Goal: Information Seeking & Learning: Learn about a topic

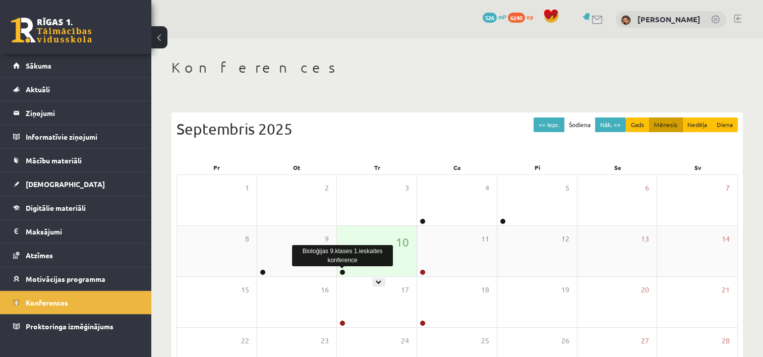
click at [342, 270] on link at bounding box center [342, 272] width 6 height 6
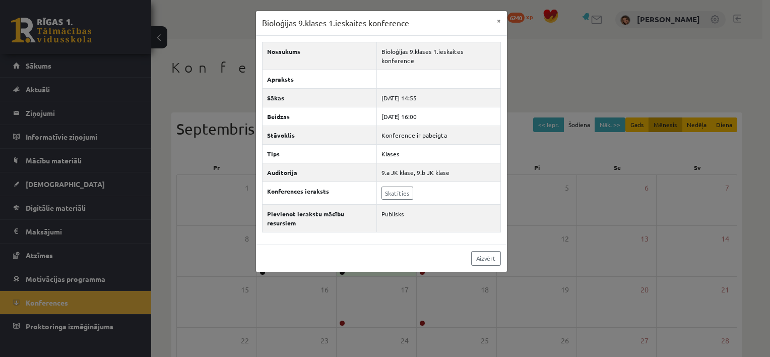
click at [313, 296] on div "Bioloģijas 9.klases 1.ieskaites konference × Nosaukums Bioloģijas 9.klases 1.ie…" at bounding box center [385, 178] width 770 height 357
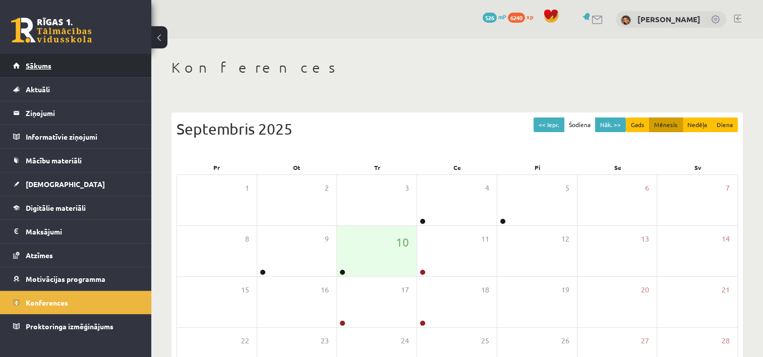
click at [65, 62] on link "Sākums" at bounding box center [75, 65] width 125 height 23
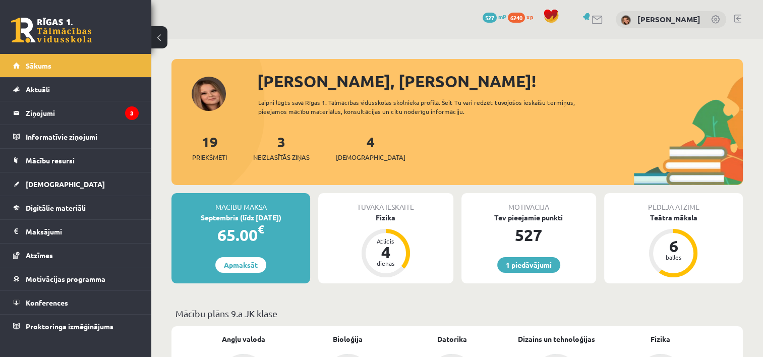
click at [276, 148] on div "3 Neizlasītās ziņas" at bounding box center [281, 146] width 56 height 31
click at [283, 158] on span "Neizlasītās ziņas" at bounding box center [281, 157] width 56 height 10
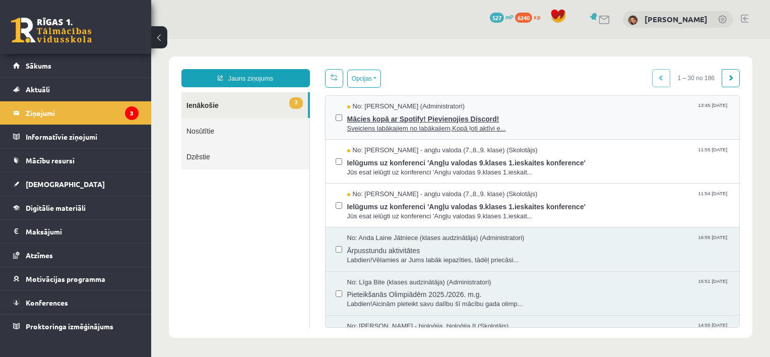
click at [385, 119] on span "Mācies kopā ar Spotify! Pievienojies Discord!" at bounding box center [538, 117] width 383 height 13
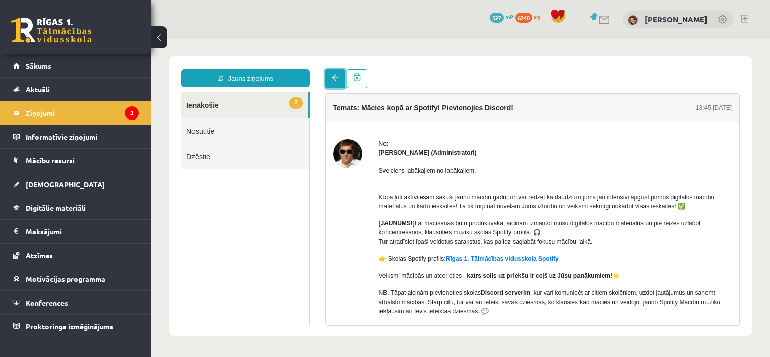
click at [329, 79] on link at bounding box center [335, 78] width 20 height 19
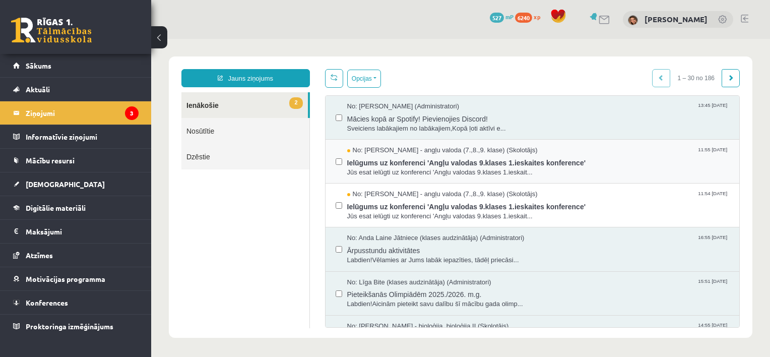
click at [344, 151] on div "No: Laila Priedīte-Dimiņa - angļu valoda (7.,8.,9. klase) (Skolotājs) 11:55 11/…" at bounding box center [533, 161] width 394 height 31
click at [351, 159] on span "Ielūgums uz konferenci 'Angļu valodas 9.klases 1.ieskaites konference'" at bounding box center [538, 161] width 383 height 13
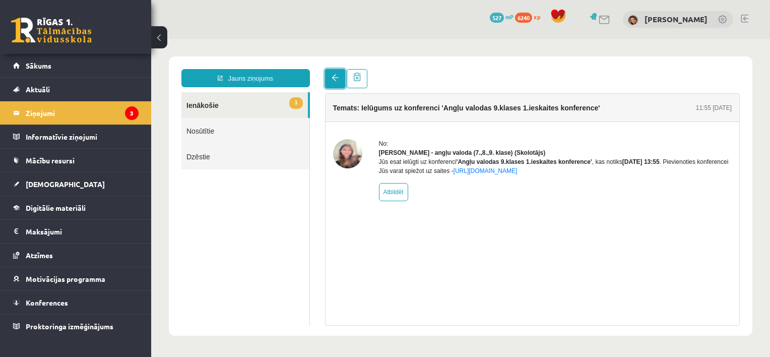
click at [332, 80] on span at bounding box center [335, 77] width 7 height 7
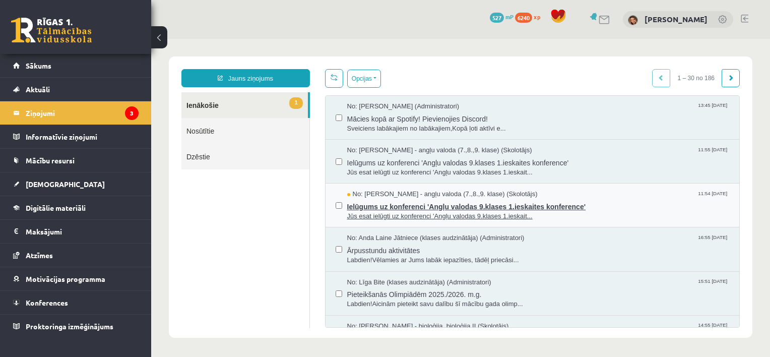
click at [351, 200] on span "Ielūgums uz konferenci 'Angļu valodas 9.klases 1.ieskaites konference'" at bounding box center [538, 205] width 383 height 13
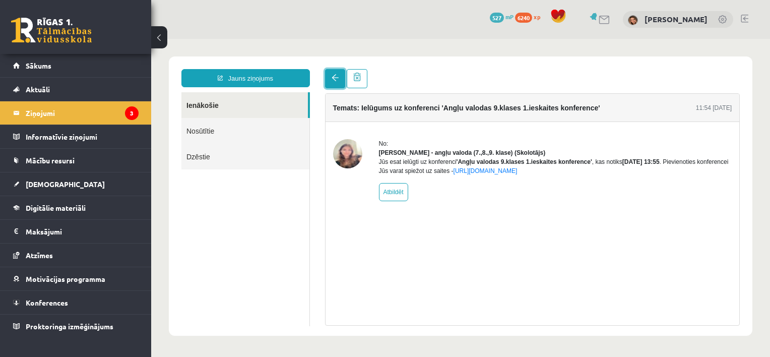
click at [335, 87] on link at bounding box center [335, 78] width 20 height 19
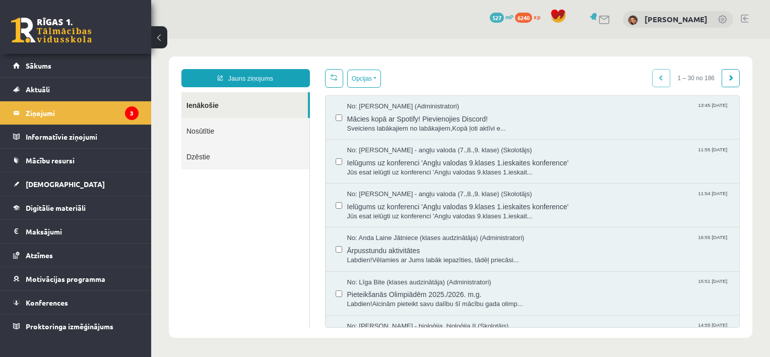
click at [335, 87] on div "Opcijas Atzīmēt visus ziņojumus Atcelt izvēlētos Atzīmēt visus kā lasītus Atzīm…" at bounding box center [533, 198] width 430 height 259
click at [101, 71] on link "Sākums" at bounding box center [75, 65] width 125 height 23
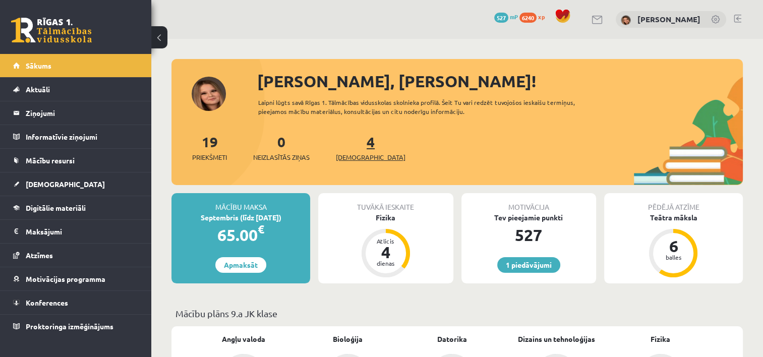
click at [354, 145] on link "4 Ieskaites" at bounding box center [371, 148] width 70 height 30
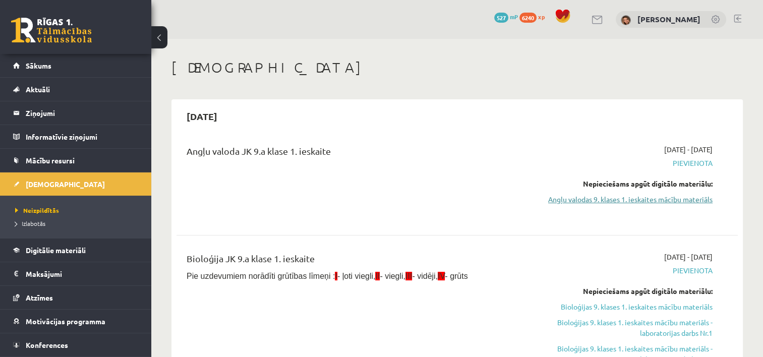
click at [672, 205] on link "Angļu valodas 9. klases 1. ieskaites mācību materiāls" at bounding box center [629, 199] width 165 height 11
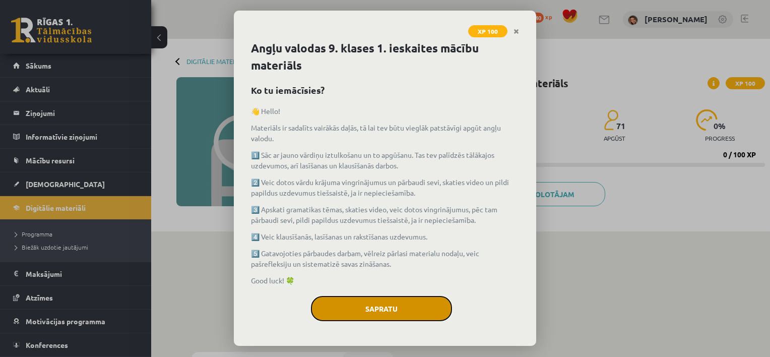
click at [395, 312] on button "Sapratu" at bounding box center [381, 308] width 141 height 25
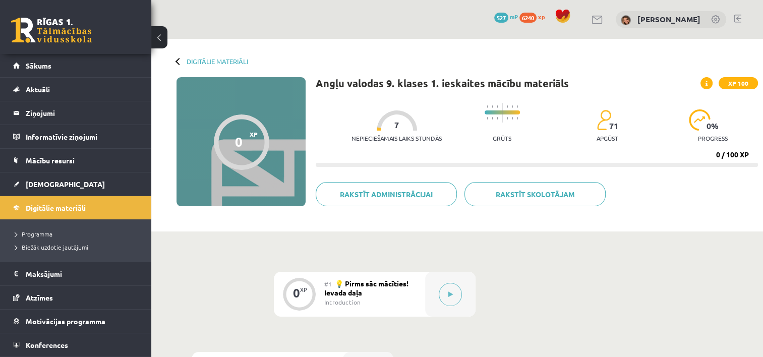
click at [396, 289] on div "#1 💡 Pirms sāc mācīties! Ievada daļa Introduction" at bounding box center [374, 294] width 101 height 45
click at [455, 291] on button at bounding box center [449, 294] width 23 height 23
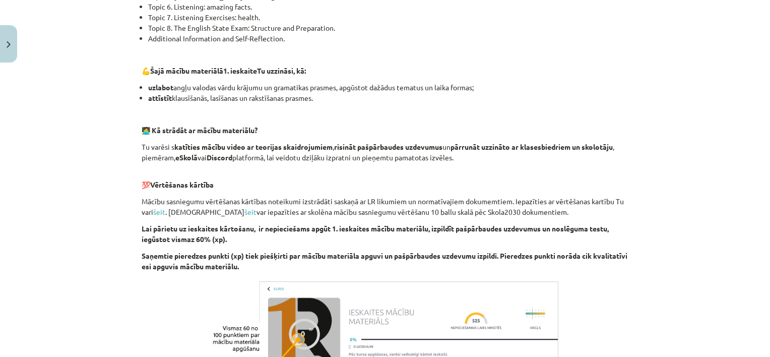
scroll to position [711, 0]
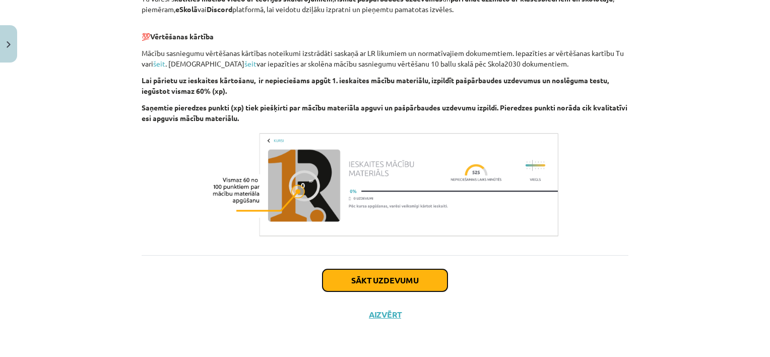
click at [407, 283] on button "Sākt uzdevumu" at bounding box center [385, 280] width 125 height 22
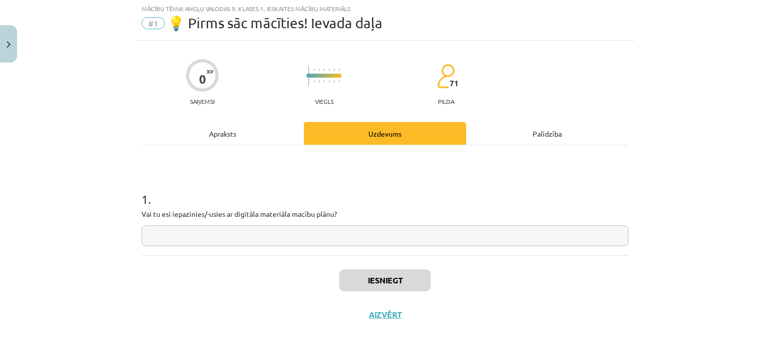
scroll to position [25, 0]
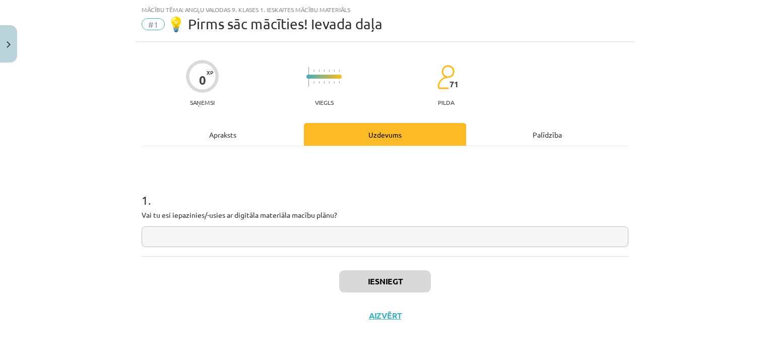
click at [374, 237] on input "text" at bounding box center [385, 236] width 487 height 21
type input "*"
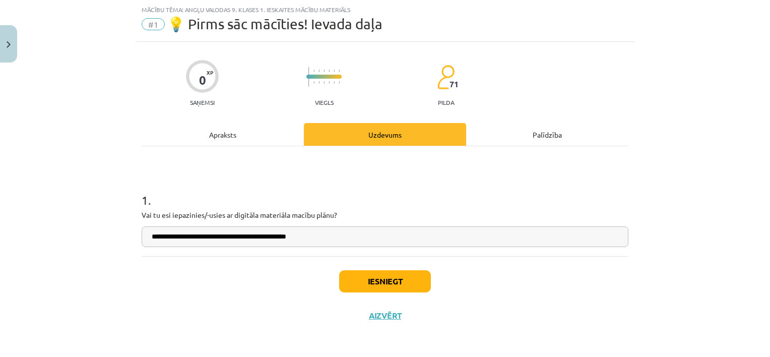
type input "**********"
click at [367, 278] on button "Iesniegt" at bounding box center [385, 281] width 92 height 22
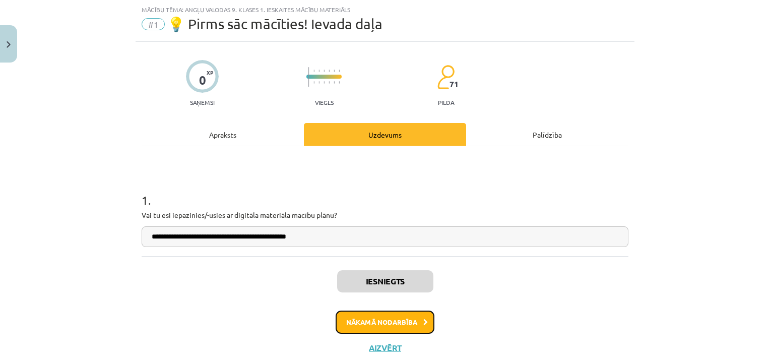
click at [423, 320] on icon at bounding box center [425, 322] width 5 height 7
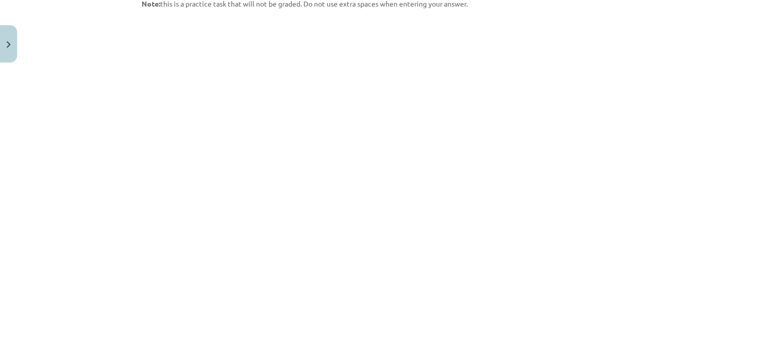
scroll to position [565, 0]
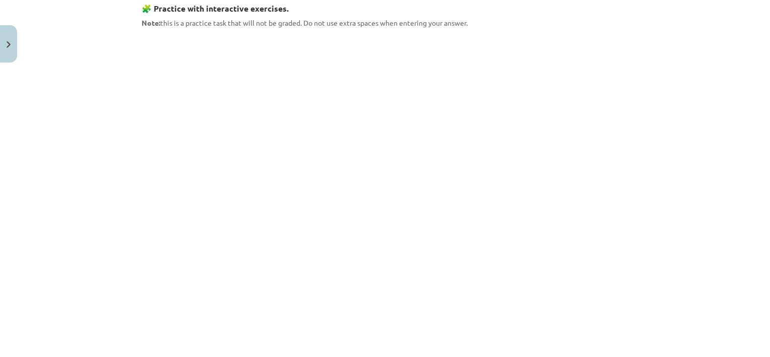
click at [630, 79] on div "6 XP Saņemsi Viegls 71 pilda Apraksts Uzdevums Palīdzība 📝 Translate the given …" at bounding box center [385, 328] width 499 height 1652
click at [674, 86] on div "Mācību tēma: Angļu valodas 9. klases 1. ieskaites mācību materiāls #2 🔤 Topic 1…" at bounding box center [385, 178] width 770 height 357
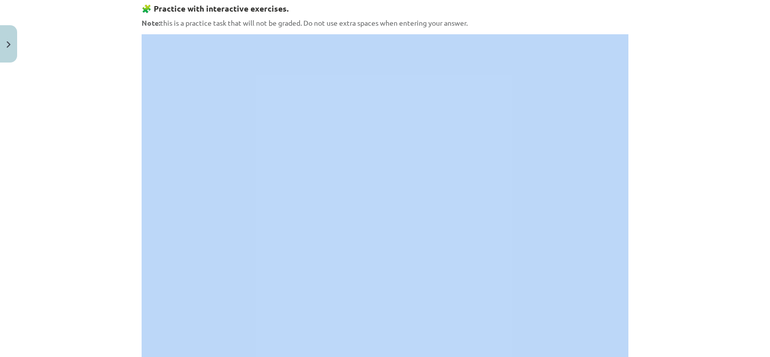
click at [674, 86] on div "Mācību tēma: Angļu valodas 9. klases 1. ieskaites mācību materiāls #2 🔤 Topic 1…" at bounding box center [385, 178] width 770 height 357
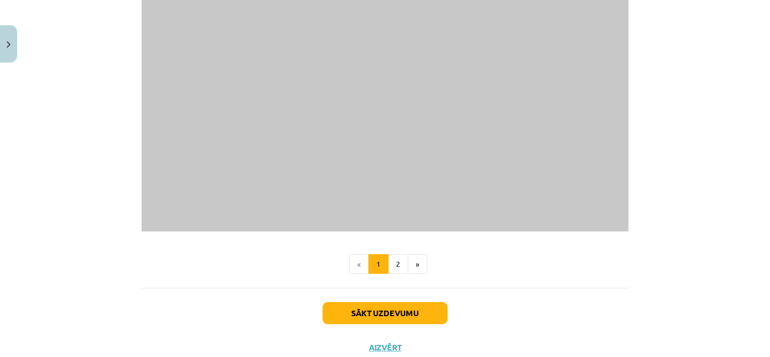
scroll to position [952, 0]
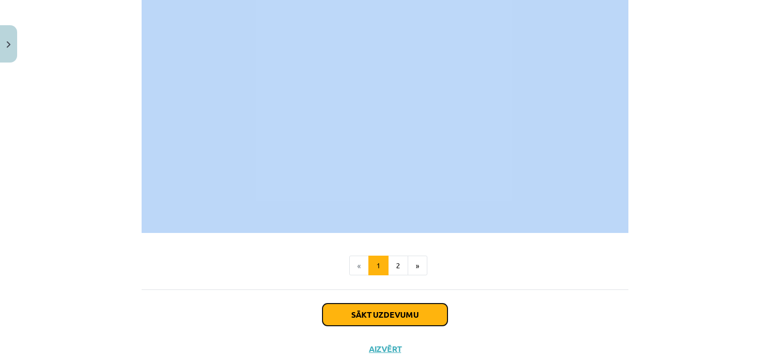
click at [420, 318] on button "Sākt uzdevumu" at bounding box center [385, 314] width 125 height 22
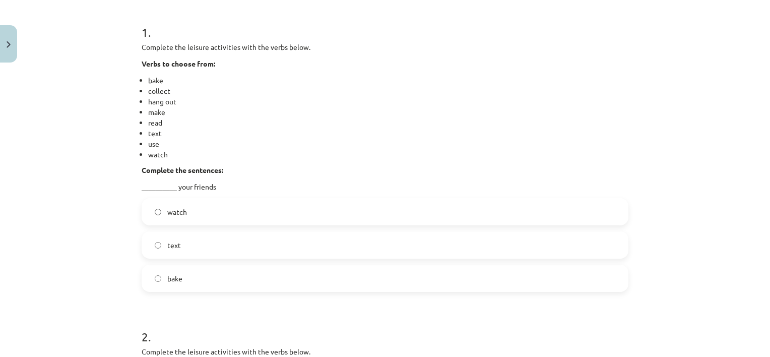
scroll to position [193, 0]
click at [153, 248] on label "text" at bounding box center [385, 245] width 485 height 25
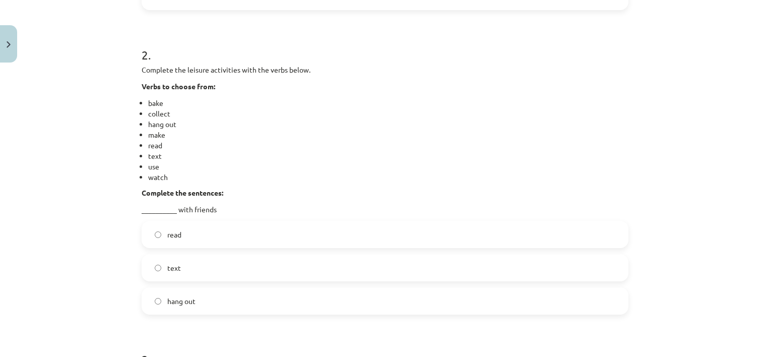
scroll to position [474, 0]
click at [151, 296] on label "hang out" at bounding box center [385, 301] width 485 height 25
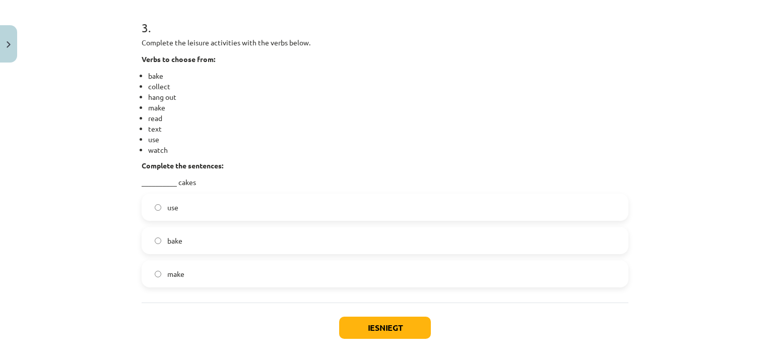
scroll to position [806, 0]
click at [358, 333] on button "Iesniegt" at bounding box center [385, 328] width 92 height 22
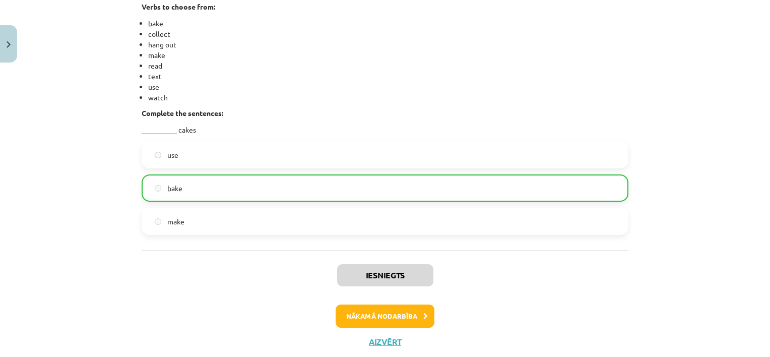
scroll to position [885, 0]
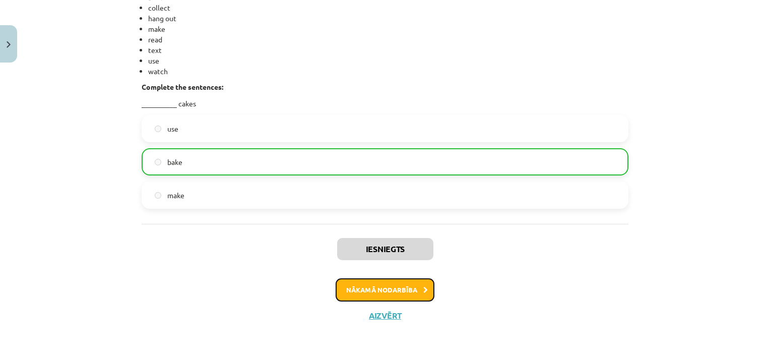
click at [388, 286] on button "Nākamā nodarbība" at bounding box center [385, 289] width 99 height 23
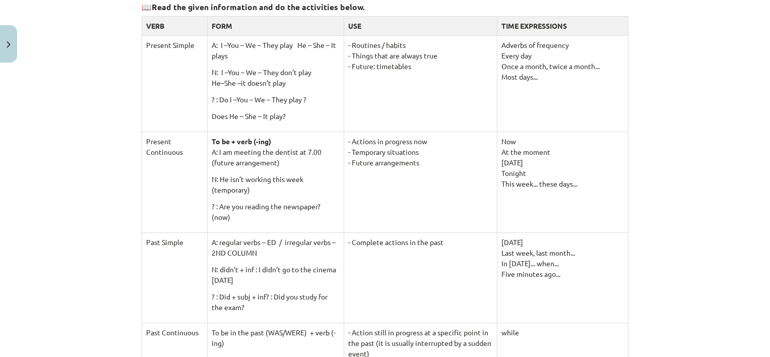
scroll to position [192, 0]
